Goal: Information Seeking & Learning: Understand process/instructions

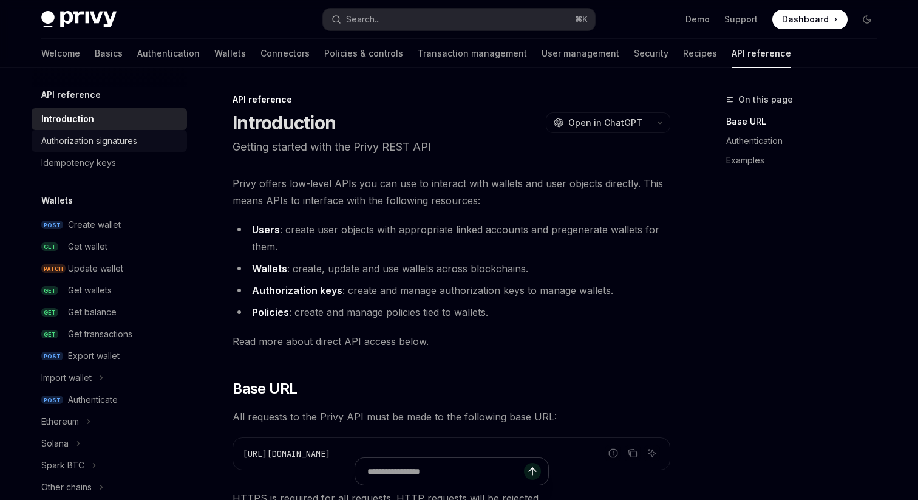
click at [98, 138] on div "Authorization signatures" at bounding box center [89, 141] width 96 height 15
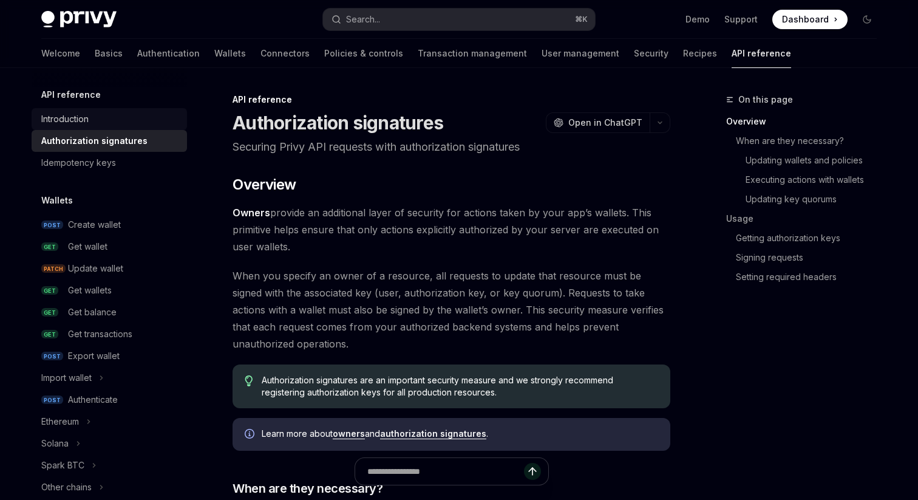
click at [94, 123] on div "Introduction" at bounding box center [110, 119] width 138 height 15
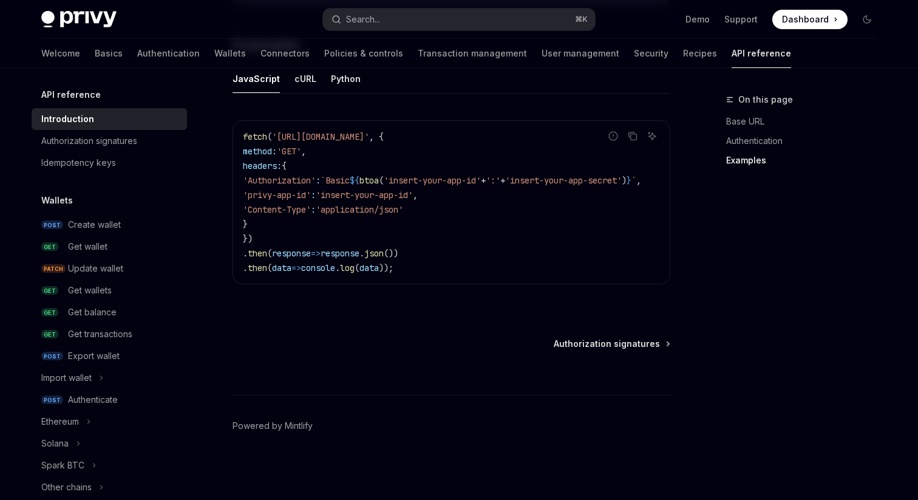
scroll to position [802, 0]
click at [128, 149] on link "Authorization signatures" at bounding box center [109, 141] width 155 height 22
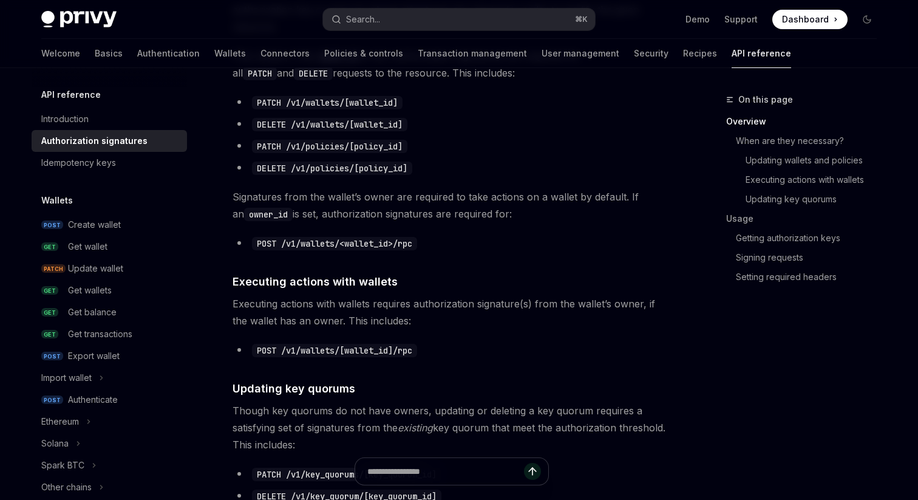
scroll to position [211, 0]
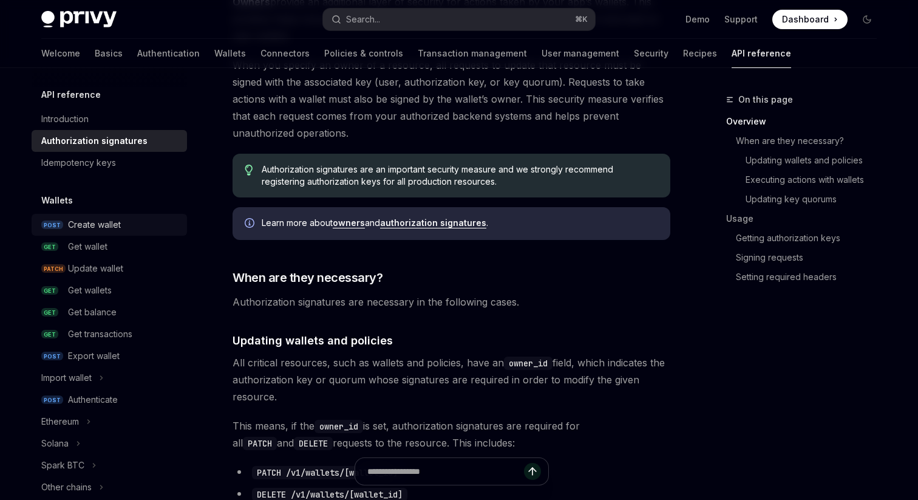
click at [126, 233] on link "POST Create wallet" at bounding box center [109, 225] width 155 height 22
type textarea "*"
